Goal: Information Seeking & Learning: Learn about a topic

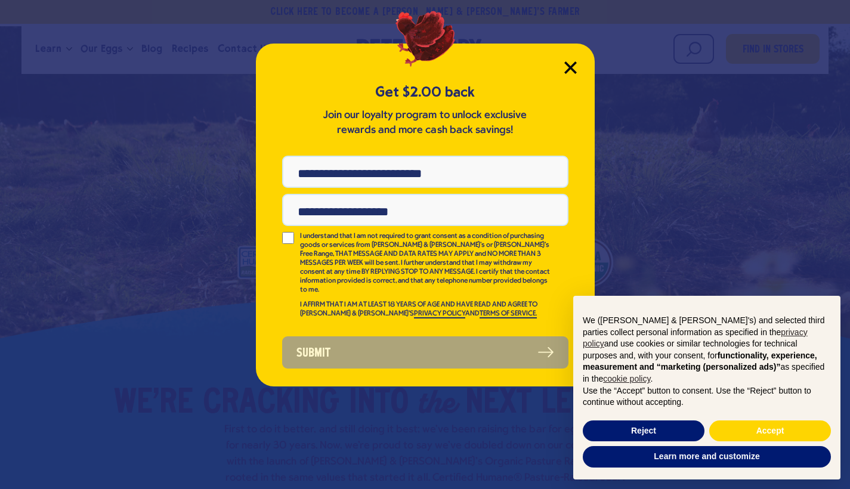
click at [568, 63] on icon "Close Modal" at bounding box center [570, 67] width 13 height 13
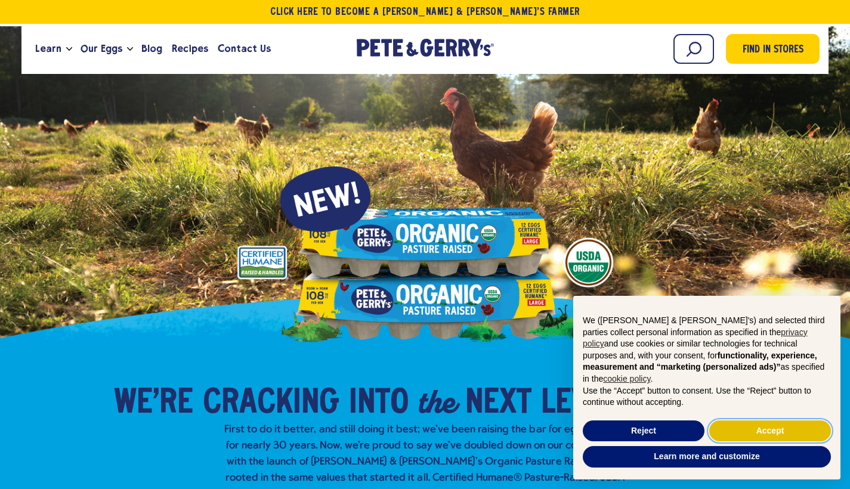
click at [751, 432] on button "Accept" at bounding box center [770, 431] width 122 height 21
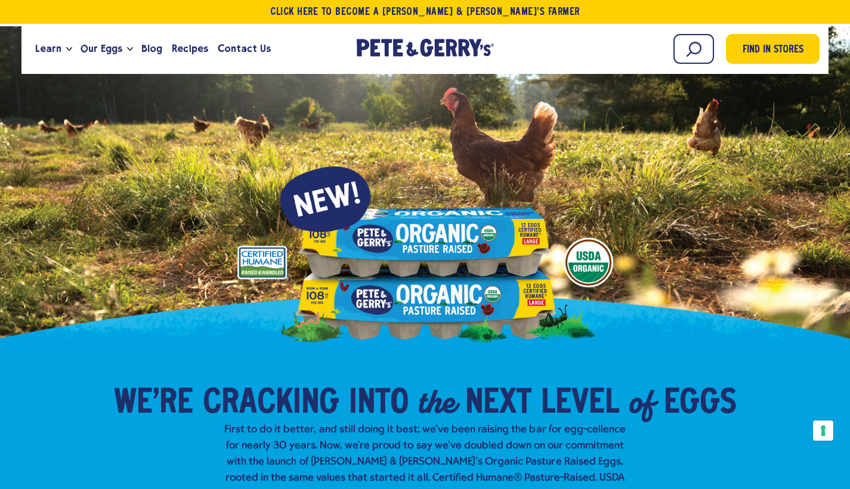
click at [570, 67] on div "Learn Our Hens Our Story FAQ Careers Farm With Us Egg Shortage Our Eggs Join Ou…" at bounding box center [425, 49] width 808 height 50
click at [190, 45] on span "Recipes" at bounding box center [190, 48] width 36 height 15
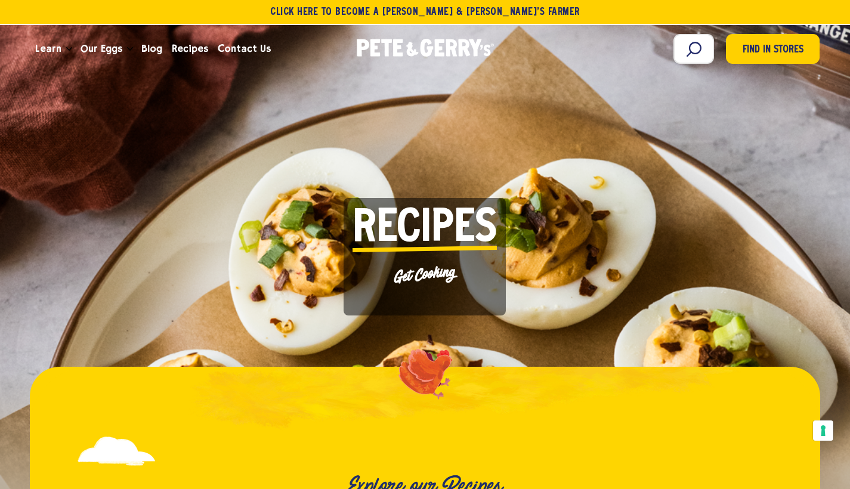
click at [252, 422] on div "Explore our Recipes" at bounding box center [424, 454] width 659 height 91
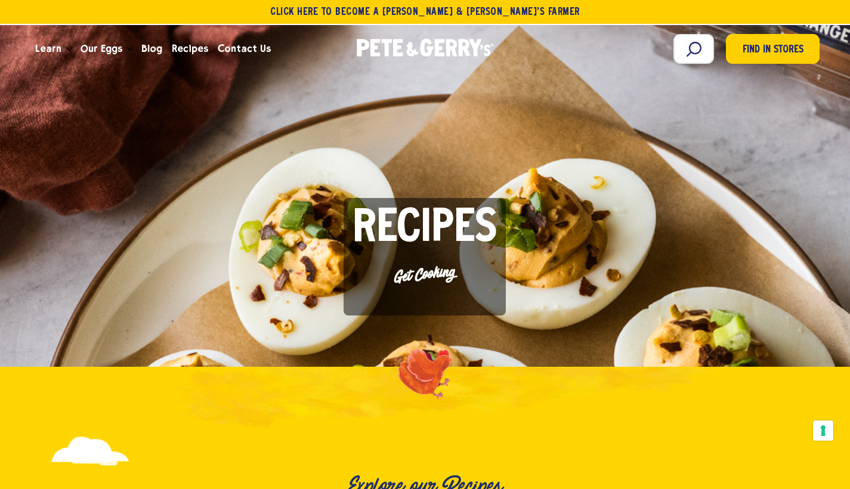
scroll to position [672, 0]
